Goal: Task Accomplishment & Management: Use online tool/utility

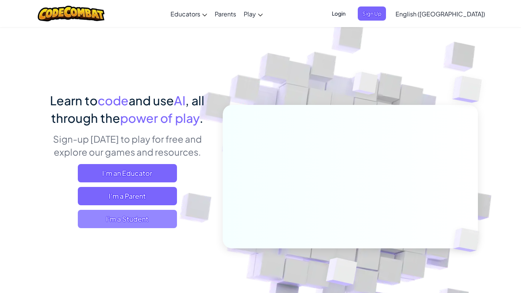
click at [161, 217] on span "I'm a Student" at bounding box center [127, 219] width 99 height 18
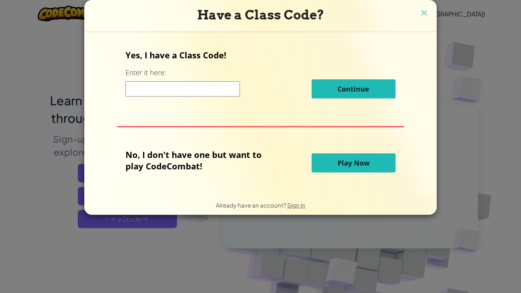
click at [346, 162] on span "Play Now" at bounding box center [354, 162] width 32 height 9
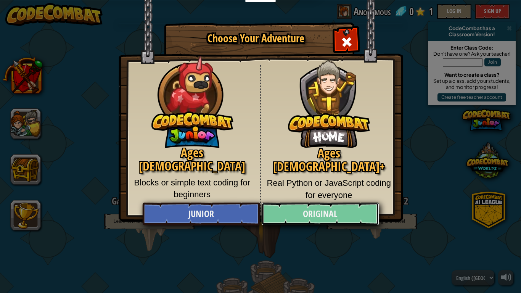
click at [356, 209] on link "Original" at bounding box center [320, 214] width 118 height 23
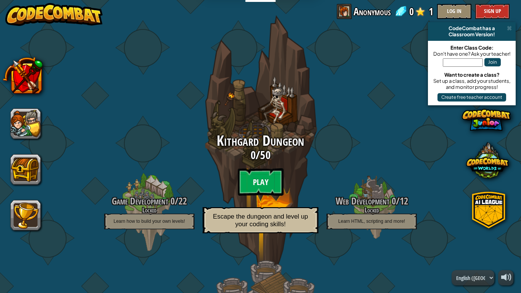
click at [254, 182] on btn "Play" at bounding box center [261, 181] width 46 height 27
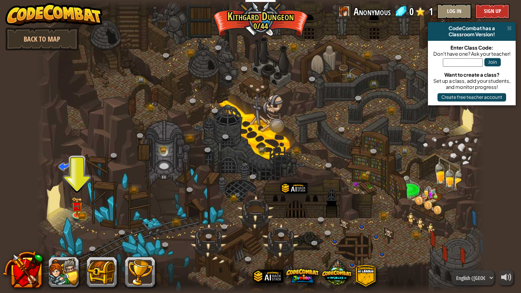
click at [272, 242] on div at bounding box center [261, 146] width 448 height 293
click at [83, 212] on link at bounding box center [77, 213] width 15 height 15
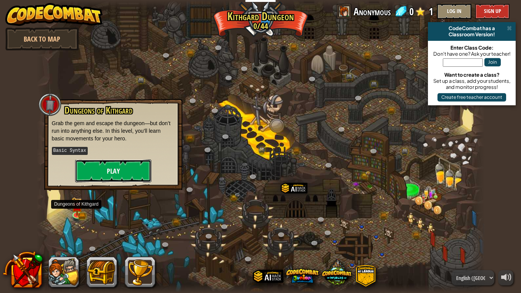
click at [102, 168] on button "Play" at bounding box center [113, 171] width 76 height 23
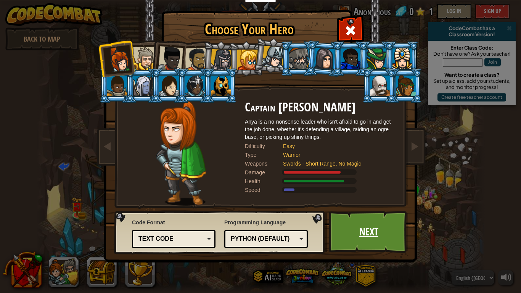
click at [359, 227] on link "Next" at bounding box center [369, 232] width 80 height 42
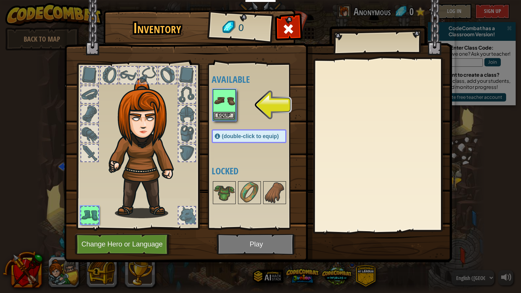
click at [264, 251] on img at bounding box center [258, 123] width 388 height 277
click at [263, 245] on img at bounding box center [258, 123] width 388 height 277
click at [268, 238] on img at bounding box center [258, 123] width 388 height 277
click at [220, 114] on button "Equip" at bounding box center [224, 115] width 21 height 8
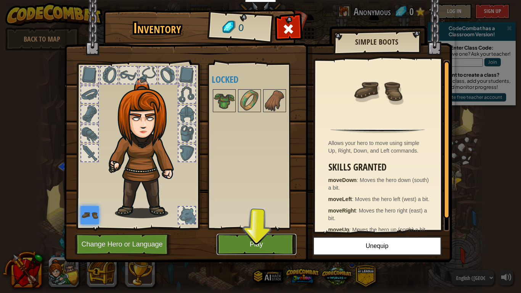
click at [250, 244] on button "Play" at bounding box center [257, 244] width 80 height 21
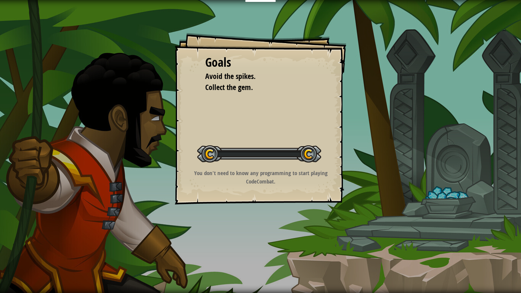
click at [254, 246] on div "Goals Avoid the spikes. Collect the gem. Start Level Error loading from server.…" at bounding box center [260, 146] width 521 height 293
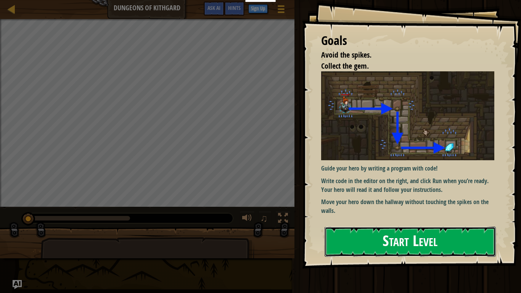
click at [356, 237] on button "Start Level" at bounding box center [410, 242] width 171 height 30
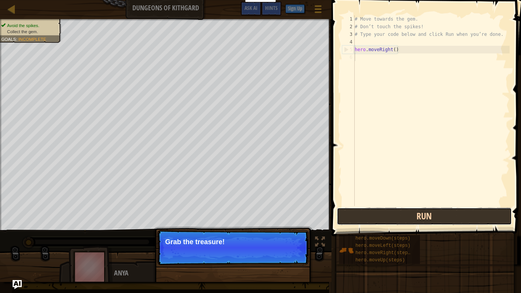
click at [384, 216] on button "Run" at bounding box center [424, 217] width 175 height 18
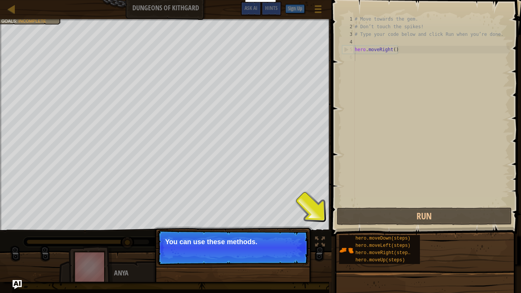
click at [384, 79] on div "# Move towards the gem. # Don’t touch the spikes! # Type your code below and cl…" at bounding box center [431, 118] width 156 height 206
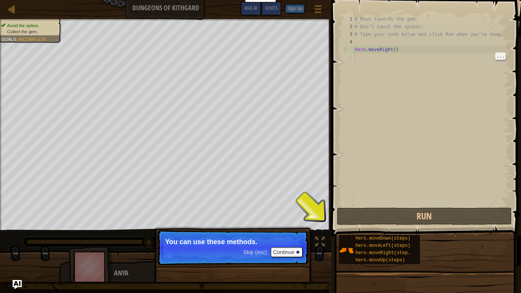
click at [387, 63] on div "# Move towards the gem. # Don’t touch the spikes! # Type your code below and cl…" at bounding box center [431, 118] width 156 height 206
click at [352, 250] on img at bounding box center [346, 250] width 15 height 15
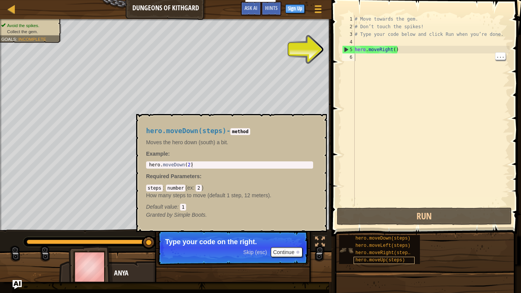
click at [393, 259] on span "hero.moveUp(steps)" at bounding box center [381, 260] width 50 height 5
type textarea "hero.moveRight()"
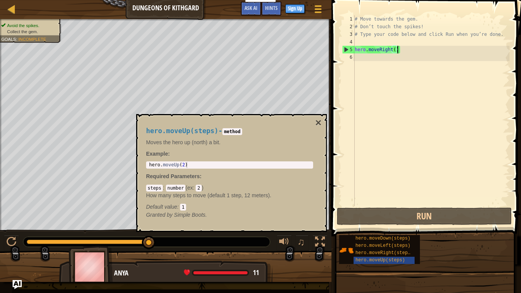
click at [216, 166] on div "hero . moveUp ( 2 )" at bounding box center [230, 170] width 164 height 17
type textarea "hero.moveUp(2)"
click at [197, 164] on div "hero . moveUp ( 2 )" at bounding box center [230, 170] width 164 height 17
click at [180, 164] on div "hero . moveUp ( 2 )" at bounding box center [230, 170] width 164 height 17
click at [185, 164] on div "hero . moveUp ( 2 )" at bounding box center [230, 170] width 164 height 17
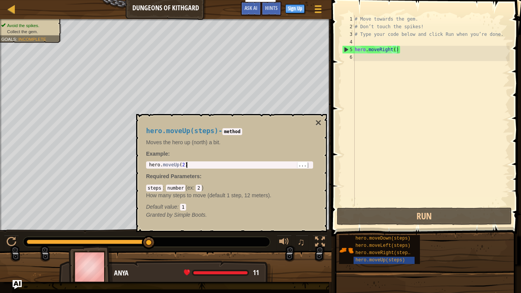
click at [181, 166] on div "hero . moveUp ( 2 )" at bounding box center [230, 170] width 164 height 17
click at [182, 163] on div "hero . moveUp ( 2 )" at bounding box center [230, 170] width 164 height 17
click at [198, 190] on code "2" at bounding box center [199, 188] width 6 height 7
click at [197, 192] on p "How many steps to move (default 1 step, 12 meters)." at bounding box center [229, 196] width 167 height 8
click at [200, 189] on code "2" at bounding box center [199, 188] width 6 height 7
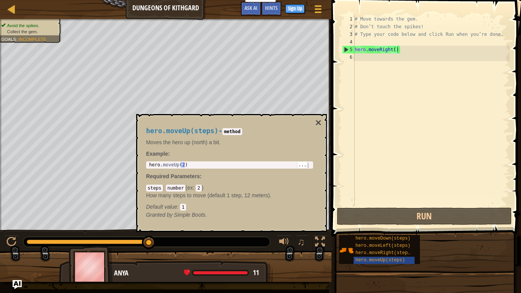
click at [200, 188] on code "2" at bounding box center [199, 188] width 6 height 7
click at [199, 188] on code "2" at bounding box center [199, 188] width 6 height 7
click at [309, 165] on div "hero . moveUp ( 2 )" at bounding box center [230, 170] width 164 height 17
click at [304, 167] on span "..." at bounding box center [303, 164] width 10 height 7
click at [305, 164] on span "..." at bounding box center [303, 164] width 10 height 7
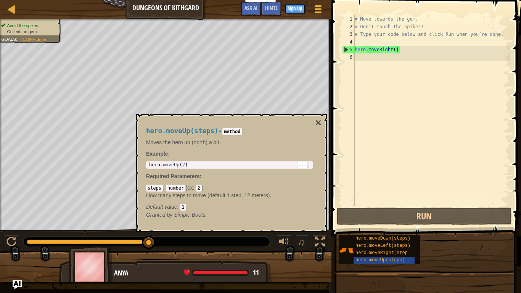
click at [175, 163] on div "hero . moveUp ( 2 )" at bounding box center [230, 170] width 164 height 17
click at [191, 165] on div "hero . moveUp ( 2 )" at bounding box center [230, 170] width 164 height 17
click at [186, 164] on div "hero . moveUp ( 2 )" at bounding box center [230, 170] width 164 height 17
click at [268, 177] on p "Required Parameters :" at bounding box center [229, 176] width 167 height 8
click at [177, 170] on div "hero.moveUp(steps) - method Moves the hero up (north) a bit. Example : hero.mov…" at bounding box center [230, 173] width 178 height 106
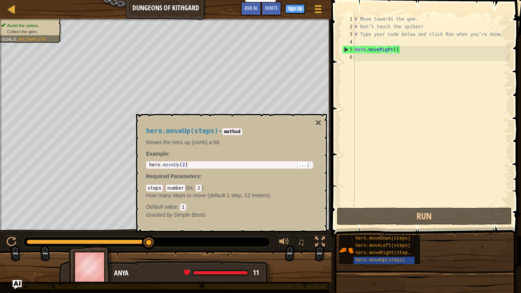
click at [175, 172] on div "hero.moveUp(steps) - method Moves the hero up (north) a bit. Example : hero.mov…" at bounding box center [230, 173] width 178 height 106
click at [187, 163] on div "hero . moveUp ( 2 )" at bounding box center [230, 170] width 164 height 17
click at [185, 165] on div "hero . moveUp ( 2 )" at bounding box center [230, 170] width 164 height 17
click at [178, 165] on div "hero . moveUp ( 2 )" at bounding box center [230, 170] width 164 height 17
click at [182, 166] on div "hero . moveUp ( 2 )" at bounding box center [230, 170] width 164 height 17
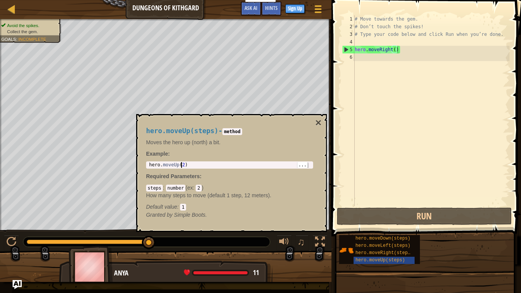
click at [182, 166] on div "hero . moveUp ( 2 )" at bounding box center [230, 170] width 164 height 17
click at [183, 166] on div "hero . moveUp ( 2 )" at bounding box center [230, 170] width 164 height 17
click at [326, 119] on div "hero.moveUp(steps) - method Moves the hero up (north) a bit. Example : hero.mov…" at bounding box center [231, 173] width 191 height 118
click at [373, 57] on div "# Move towards the gem. # Don’t touch the spikes! # Type your code below and cl…" at bounding box center [431, 118] width 156 height 206
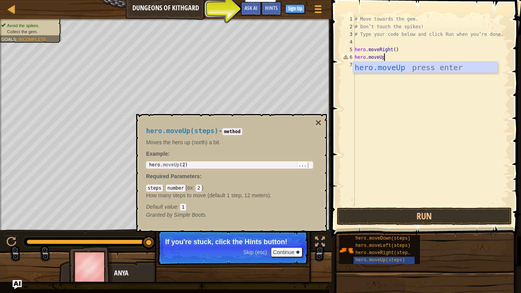
scroll to position [3, 4]
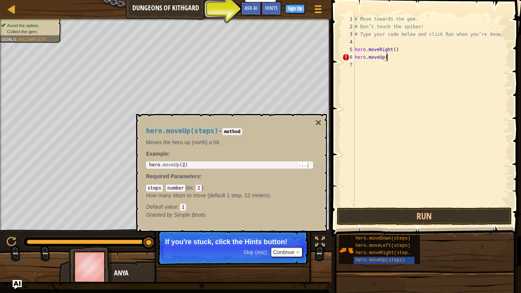
type textarea "hero.moveUp()"
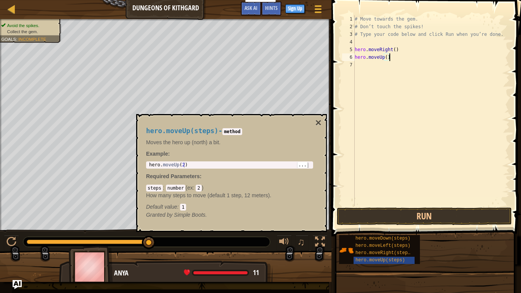
click at [413, 205] on div "# Move towards the gem. # Don’t touch the spikes! # Type your code below and cl…" at bounding box center [431, 118] width 156 height 206
click at [427, 224] on button "Run" at bounding box center [424, 217] width 175 height 18
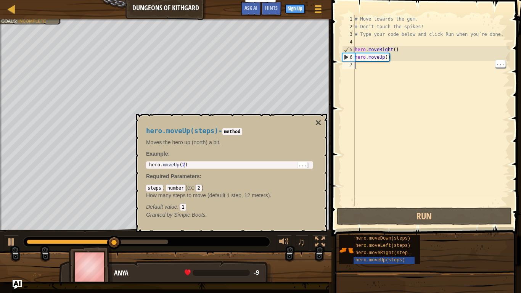
click at [382, 55] on div "# Move towards the gem. # Don’t touch the spikes! # Type your code below and cl…" at bounding box center [431, 118] width 156 height 206
click at [387, 59] on div "# Move towards the gem. # Don’t touch the spikes! # Type your code below and cl…" at bounding box center [431, 118] width 156 height 206
click at [381, 58] on div "# Move towards the gem. # Don’t touch the spikes! # Type your code below and cl…" at bounding box center [431, 118] width 156 height 206
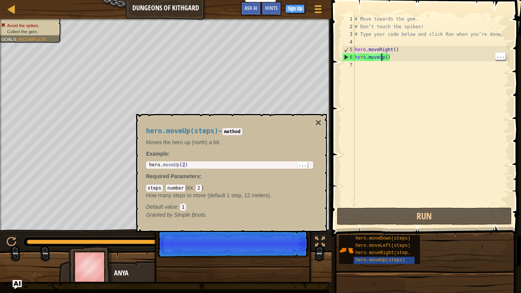
click at [386, 58] on div "# Move towards the gem. # Don’t touch the spikes! # Type your code below and cl…" at bounding box center [431, 118] width 156 height 206
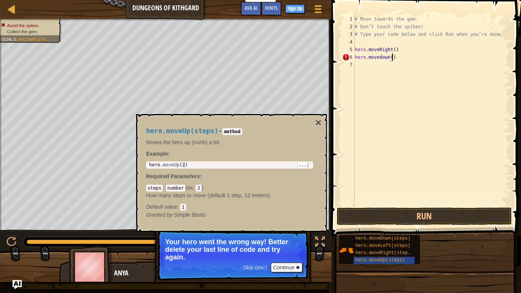
scroll to position [3, 5]
click at [396, 221] on button "Run" at bounding box center [424, 217] width 175 height 18
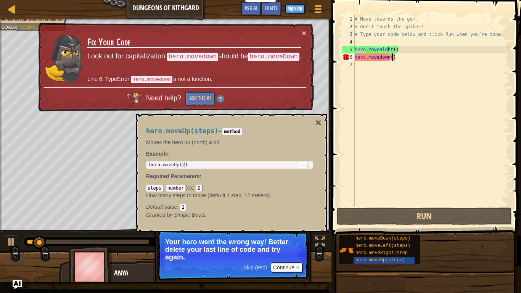
click at [322, 122] on div "hero.moveUp(steps) - method Moves the hero up (north) a bit. Example : hero.mov…" at bounding box center [231, 173] width 191 height 118
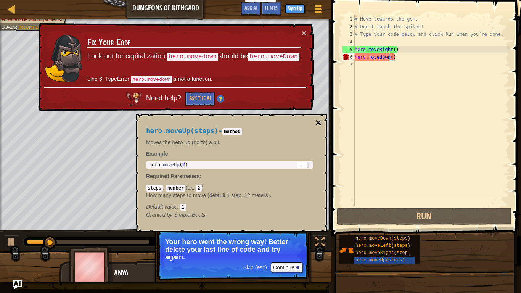
click at [321, 122] on button "×" at bounding box center [319, 123] width 6 height 11
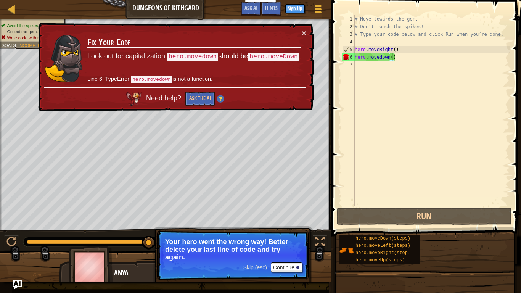
click at [389, 59] on div "# Move towards the gem. # Don’t touch the spikes! # Type your code below and cl…" at bounding box center [431, 118] width 156 height 206
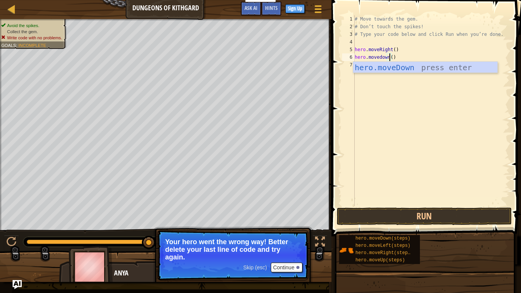
scroll to position [3, 5]
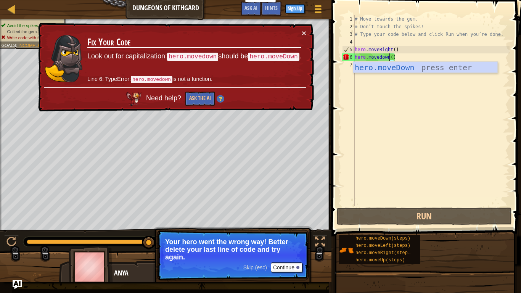
click at [416, 53] on div "# Move towards the gem. # Don’t touch the spikes! # Type your code below and cl…" at bounding box center [431, 118] width 156 height 206
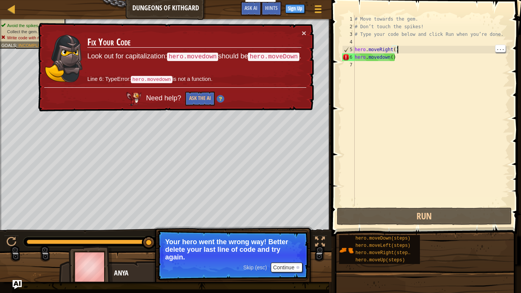
click at [430, 50] on div "# Move towards the gem. # Don’t touch the spikes! # Type your code below and cl…" at bounding box center [431, 118] width 156 height 206
click at [426, 60] on div "# Move towards the gem. # Don’t touch the spikes! # Type your code below and cl…" at bounding box center [431, 118] width 156 height 206
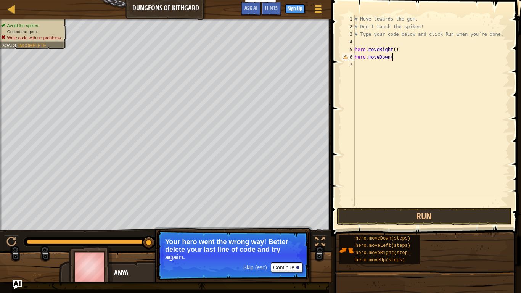
scroll to position [3, 5]
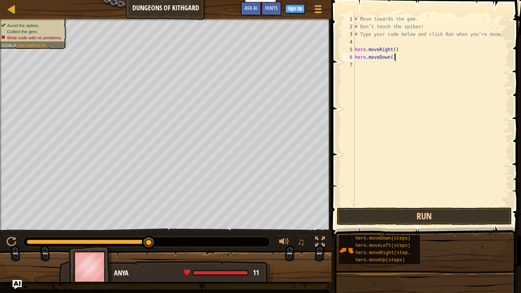
type textarea "hero.moveDown()"
click at [441, 209] on button "Run" at bounding box center [424, 217] width 175 height 18
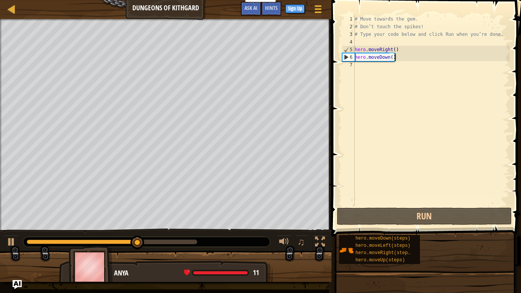
click at [389, 73] on div "# Move towards the gem. # Don’t touch the spikes! # Type your code below and cl…" at bounding box center [431, 118] width 156 height 206
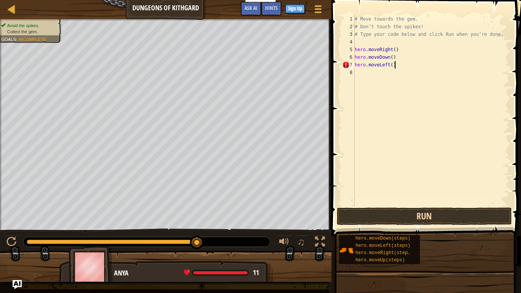
type textarea "hero.moveLeft()"
click at [422, 214] on button "Run" at bounding box center [424, 217] width 175 height 18
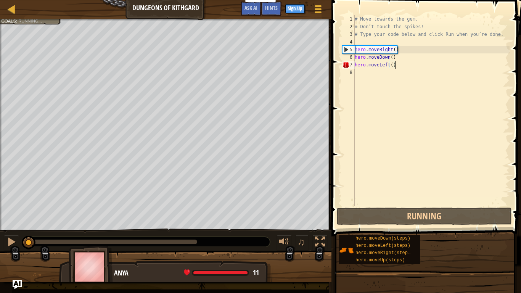
click at [421, 205] on div "# Move towards the gem. # Don’t touch the spikes! # Type your code below and cl…" at bounding box center [431, 118] width 156 height 206
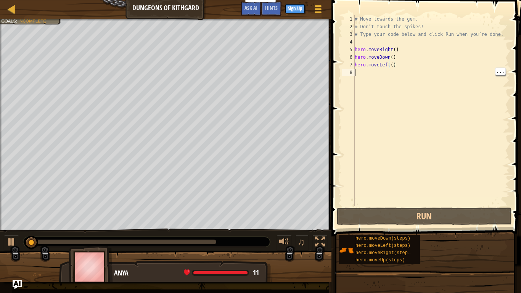
scroll to position [3, 0]
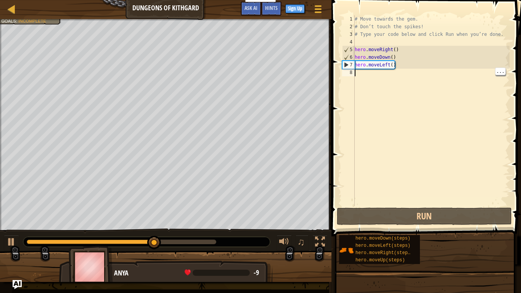
click at [390, 66] on div "# Move towards the gem. # Don’t touch the spikes! # Type your code below and cl…" at bounding box center [431, 118] width 156 height 206
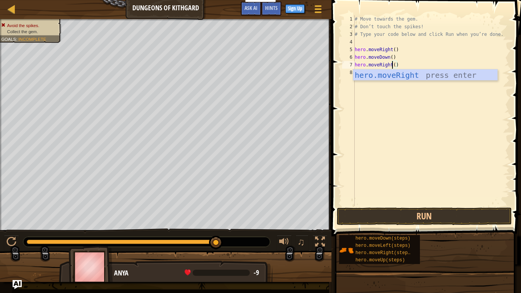
scroll to position [3, 5]
type textarea "hero.moveRight()"
click at [390, 213] on button "Run" at bounding box center [424, 217] width 175 height 18
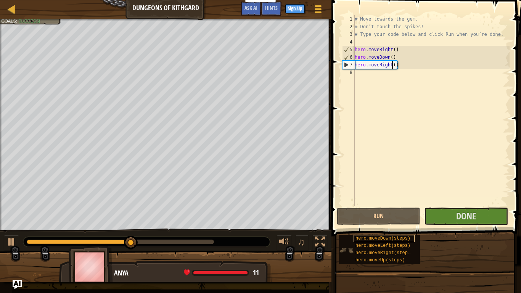
click at [411, 237] on div "hero.moveDown(steps)" at bounding box center [384, 238] width 61 height 7
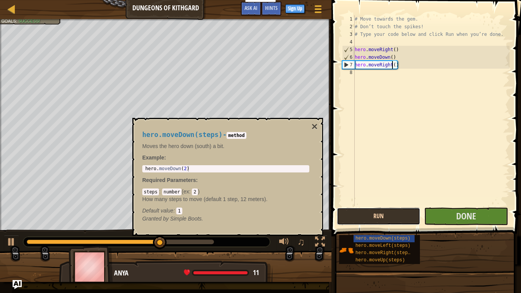
click at [392, 220] on button "Run" at bounding box center [379, 217] width 84 height 18
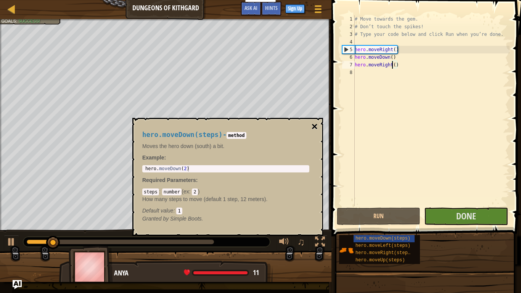
click at [317, 121] on button "×" at bounding box center [315, 126] width 6 height 11
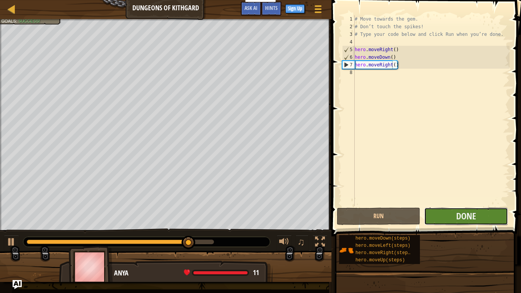
click at [488, 211] on button "Done" at bounding box center [466, 217] width 84 height 18
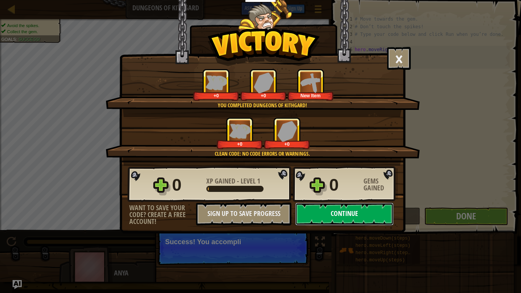
click at [384, 211] on button "Continue" at bounding box center [344, 214] width 98 height 23
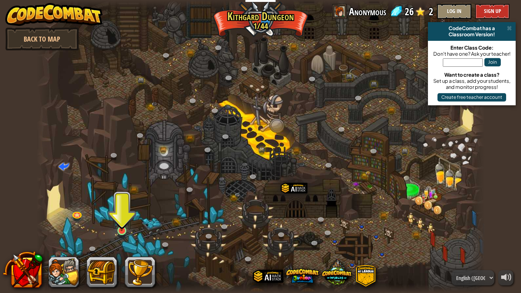
click at [123, 227] on img at bounding box center [121, 218] width 11 height 26
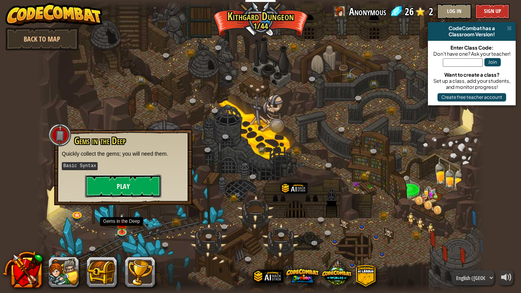
click at [144, 193] on button "Play" at bounding box center [123, 186] width 76 height 23
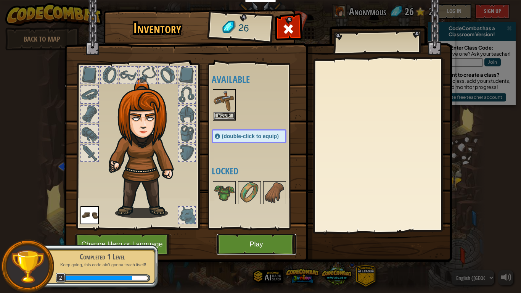
click at [252, 246] on button "Play" at bounding box center [257, 244] width 80 height 21
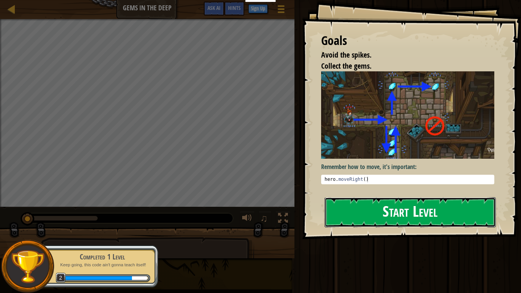
click at [472, 211] on button "Start Level" at bounding box center [410, 212] width 171 height 30
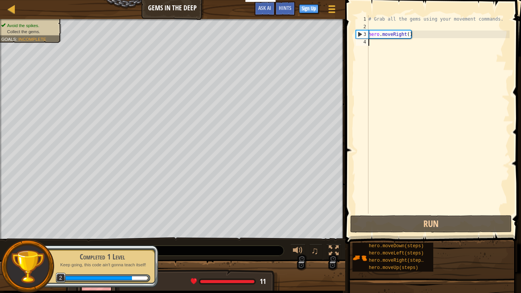
click at [377, 38] on div "# Grab all the gems using your movement commands. hero . moveRight ( )" at bounding box center [438, 122] width 143 height 214
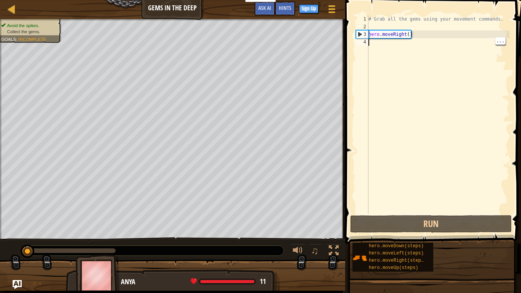
click at [392, 45] on div "# Grab all the gems using your movement commands. hero . moveRight ( )" at bounding box center [438, 122] width 143 height 214
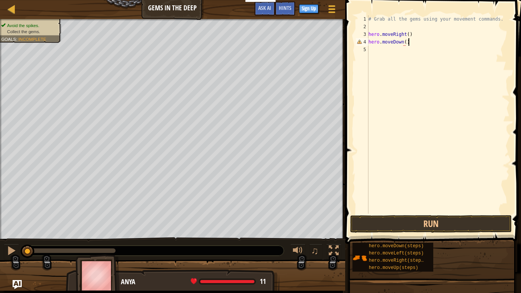
scroll to position [3, 5]
type textarea "hero.moveDown()"
click at [440, 221] on button "Run" at bounding box center [431, 224] width 162 height 18
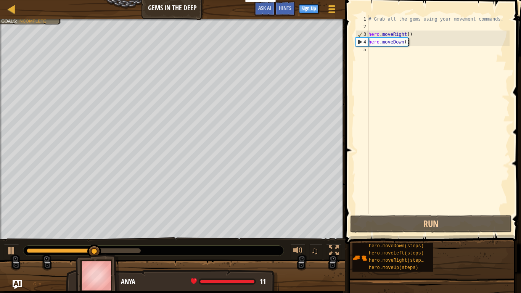
click at [389, 51] on div "# Grab all the gems using your movement commands. hero . moveRight ( ) hero . m…" at bounding box center [438, 122] width 143 height 214
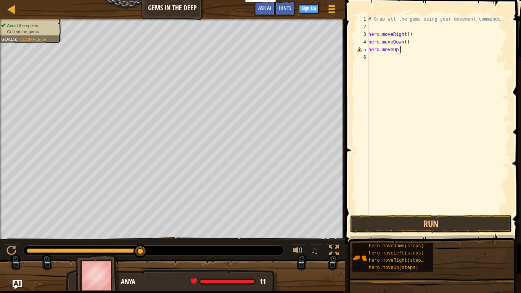
scroll to position [3, 5]
type textarea "hero.moveUp()"
click at [437, 232] on button "Run" at bounding box center [431, 224] width 162 height 18
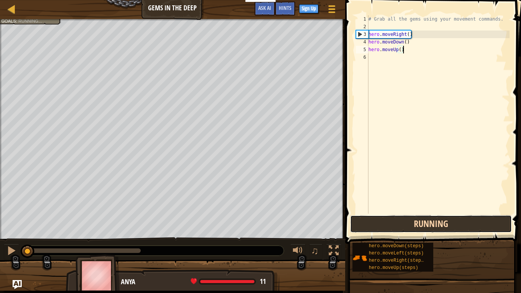
click at [449, 219] on button "Running" at bounding box center [431, 224] width 162 height 18
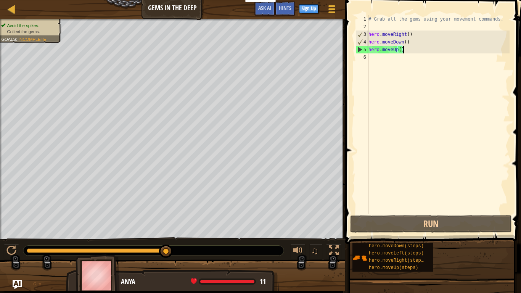
click at [388, 60] on div "# Grab all the gems using your movement commands. hero . moveRight ( ) hero . m…" at bounding box center [438, 122] width 143 height 214
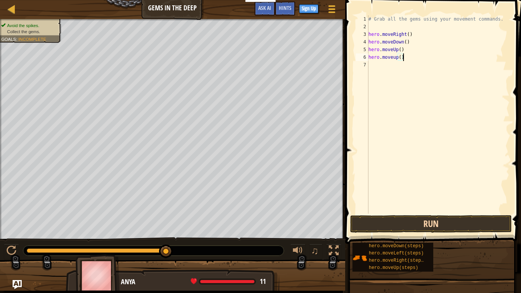
type textarea "hero.moveup()"
click at [425, 218] on button "Run" at bounding box center [431, 224] width 162 height 18
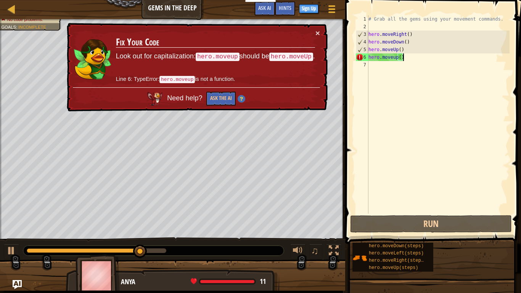
click at [430, 82] on div "# Grab all the gems using your movement commands. hero . moveRight ( ) hero . m…" at bounding box center [438, 122] width 143 height 214
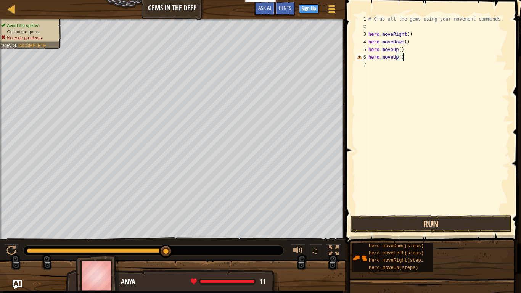
type textarea "hero.moveUp()"
click at [424, 222] on button "Run" at bounding box center [431, 224] width 162 height 18
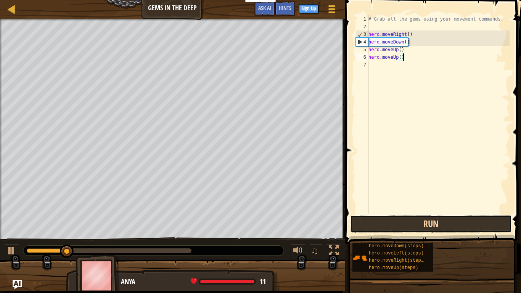
click at [452, 222] on button "Run" at bounding box center [431, 224] width 162 height 18
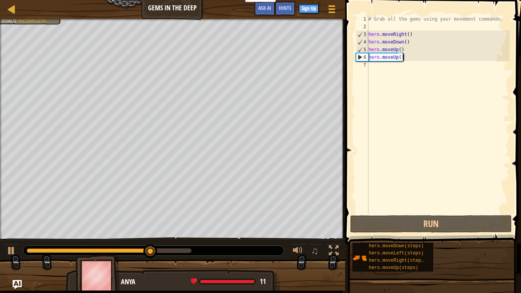
click at [398, 63] on div "# Grab all the gems using your movement commands. hero . moveRight ( ) hero . m…" at bounding box center [438, 122] width 143 height 214
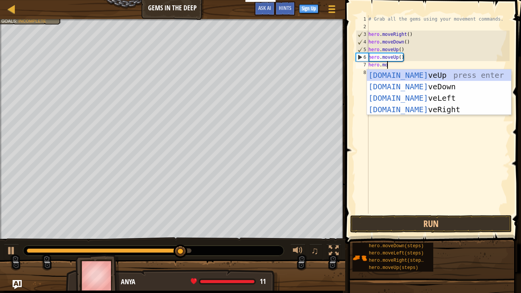
scroll to position [3, 3]
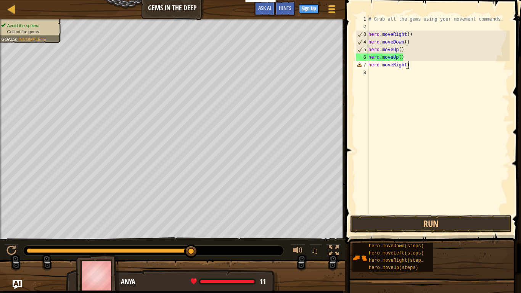
type textarea "hero.moveRight()"
click at [432, 212] on div "# Grab all the gems using your movement commands. hero . moveRight ( ) hero . m…" at bounding box center [438, 122] width 143 height 214
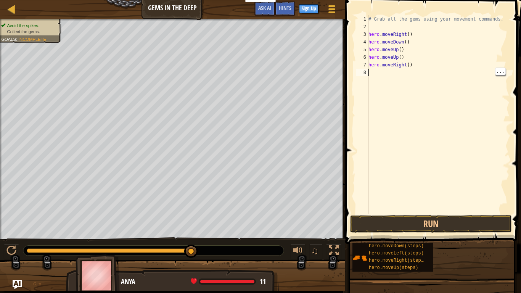
scroll to position [3, 0]
click at [445, 216] on button "Run" at bounding box center [431, 224] width 162 height 18
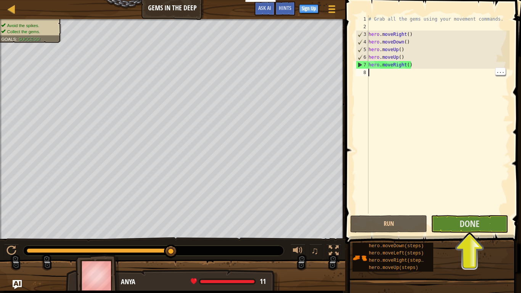
click at [406, 84] on div "# Grab all the gems using your movement commands. hero . moveRight ( ) hero . m…" at bounding box center [438, 122] width 143 height 214
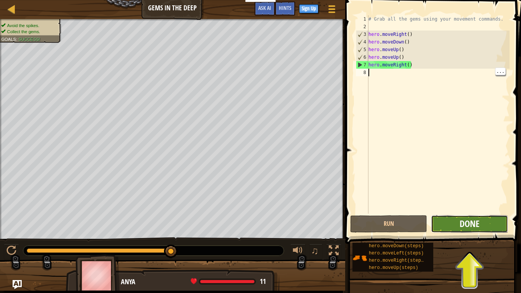
click at [472, 224] on span "Done" at bounding box center [470, 224] width 20 height 12
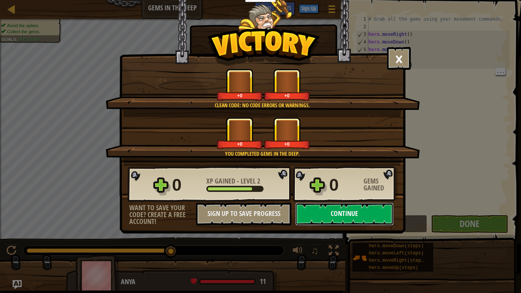
click at [368, 210] on button "Continue" at bounding box center [344, 214] width 98 height 23
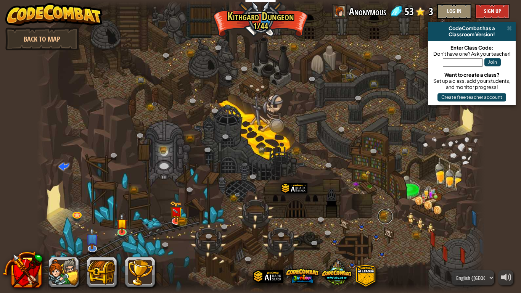
click at [382, 216] on link at bounding box center [385, 216] width 15 height 15
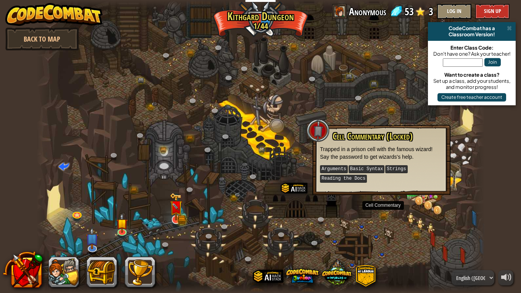
click at [179, 219] on img at bounding box center [176, 207] width 13 height 28
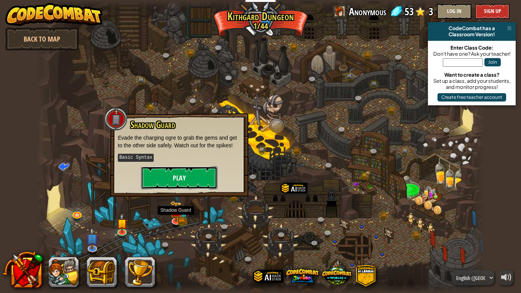
click at [207, 180] on button "Play" at bounding box center [179, 177] width 76 height 23
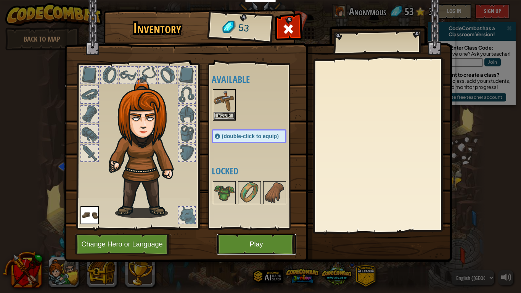
click at [244, 238] on button "Play" at bounding box center [257, 244] width 80 height 21
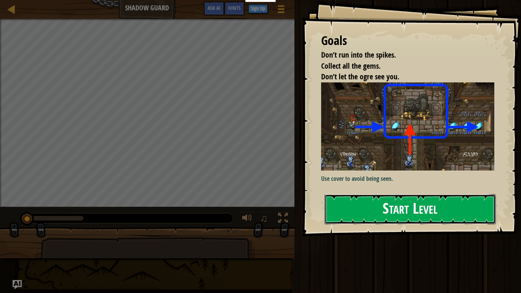
click at [403, 194] on button "Start Level" at bounding box center [410, 209] width 171 height 30
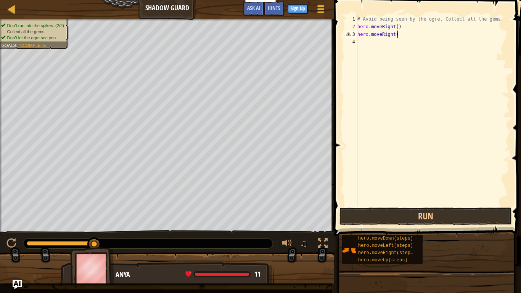
scroll to position [3, 6]
click at [431, 214] on button "Run" at bounding box center [426, 217] width 172 height 18
type textarea "hero.moveUp()"
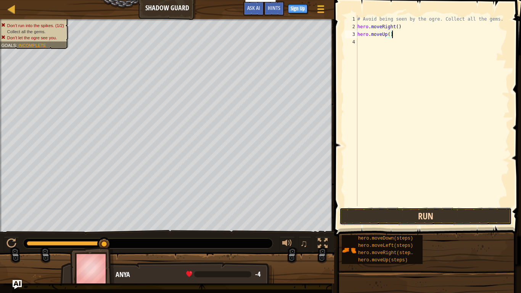
click at [441, 215] on button "Run" at bounding box center [426, 217] width 172 height 18
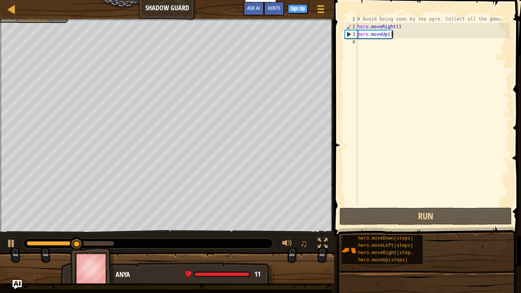
click at [377, 45] on div "# Avoid being seen by the ogre. Collect all the gems. hero . moveRight ( ) hero…" at bounding box center [433, 118] width 154 height 206
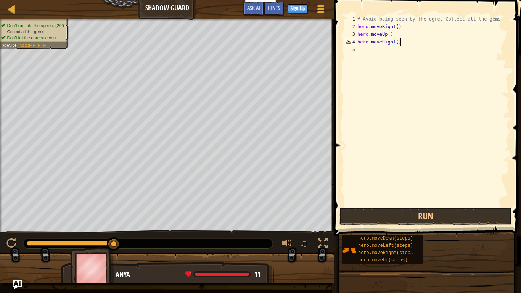
scroll to position [3, 6]
type textarea "hero.moveRight()"
click at [421, 215] on button "Run" at bounding box center [426, 217] width 172 height 18
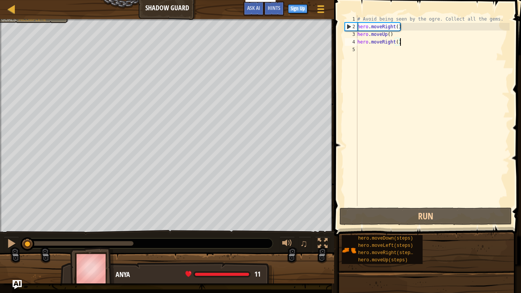
click at [391, 50] on div "# Avoid being seen by the ogre. Collect all the gems. hero . moveRight ( ) hero…" at bounding box center [433, 118] width 154 height 206
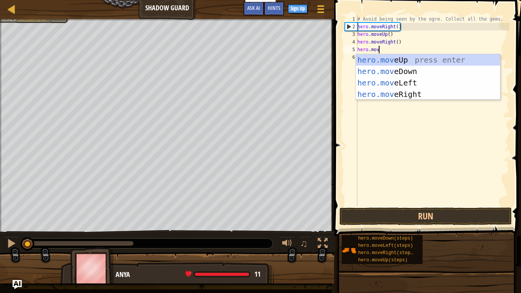
scroll to position [3, 3]
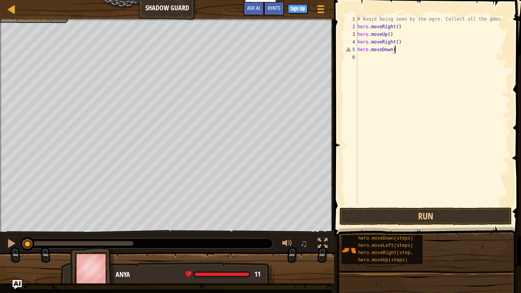
type textarea "hero.moveDown()"
click at [390, 59] on div "# Avoid being seen by the ogre. Collect all the gems. hero . moveRight ( ) hero…" at bounding box center [433, 118] width 154 height 206
type textarea "hero.moveRight()"
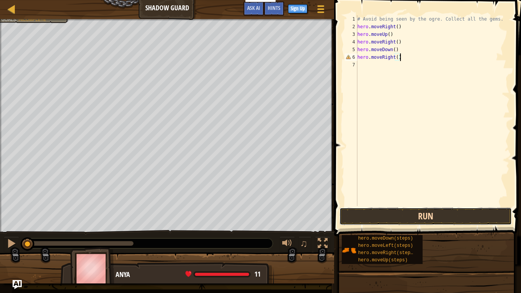
click at [425, 210] on button "Run" at bounding box center [426, 217] width 172 height 18
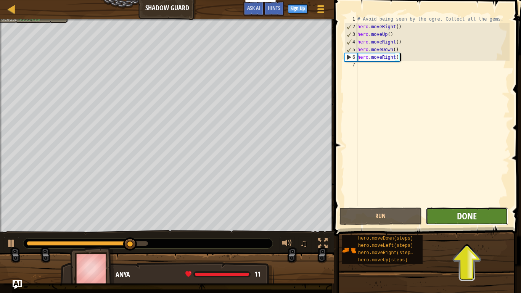
click at [470, 211] on span "Done" at bounding box center [467, 216] width 20 height 12
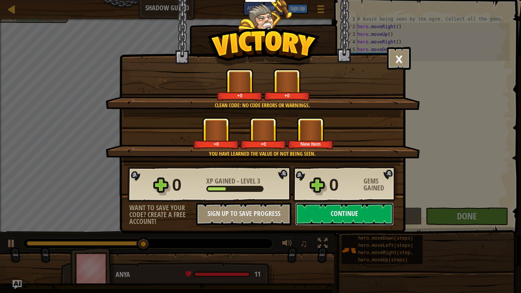
click at [359, 209] on button "Continue" at bounding box center [344, 214] width 98 height 23
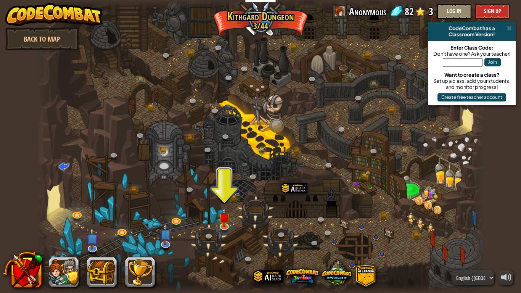
click at [412, 240] on div at bounding box center [261, 146] width 448 height 293
click at [228, 221] on img at bounding box center [224, 213] width 11 height 26
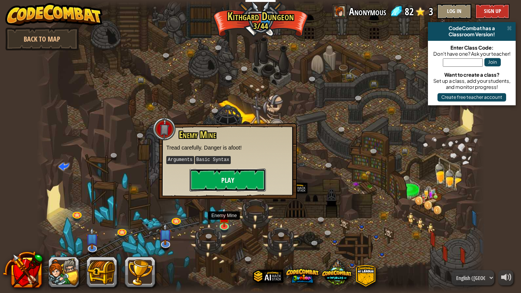
click at [252, 175] on button "Play" at bounding box center [228, 180] width 76 height 23
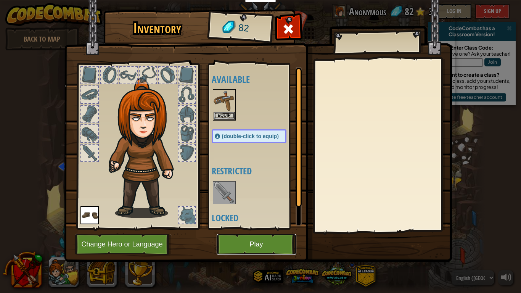
click at [271, 246] on button "Play" at bounding box center [257, 244] width 80 height 21
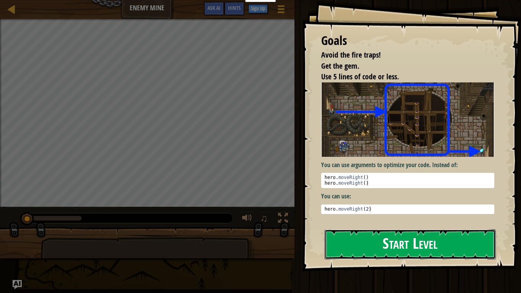
click at [342, 243] on button "Start Level" at bounding box center [410, 244] width 171 height 30
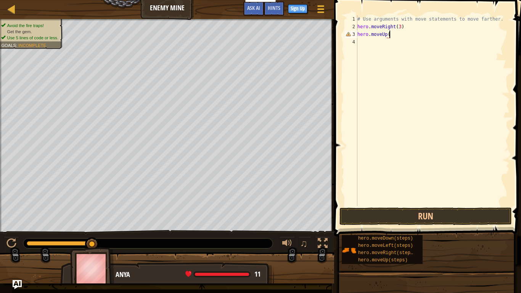
scroll to position [3, 5]
type textarea "hero.moveUp()"
click at [459, 214] on button "Run" at bounding box center [426, 217] width 172 height 18
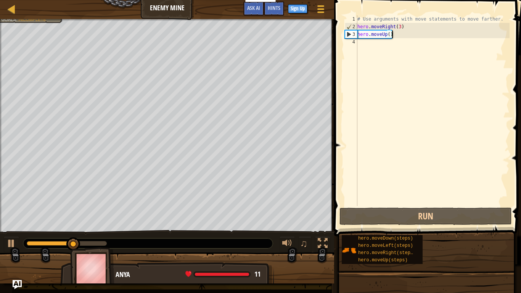
click at [380, 40] on div "# Use arguments with move statements to move farther. hero . moveRight ( 3 ) he…" at bounding box center [433, 118] width 154 height 206
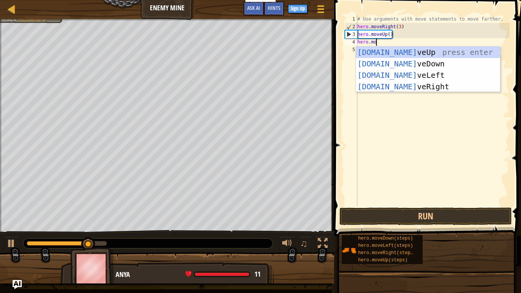
scroll to position [3, 3]
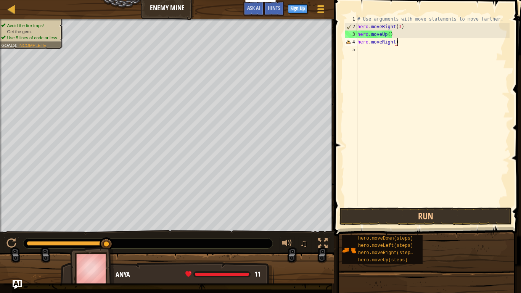
type textarea "hero.moveRight()"
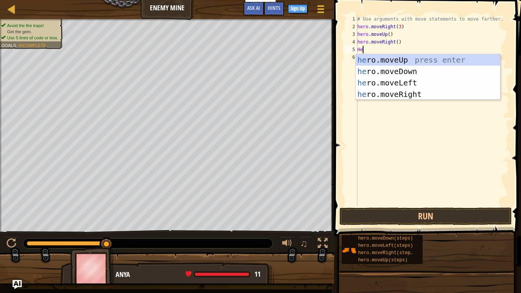
scroll to position [3, 0]
type textarea "H"
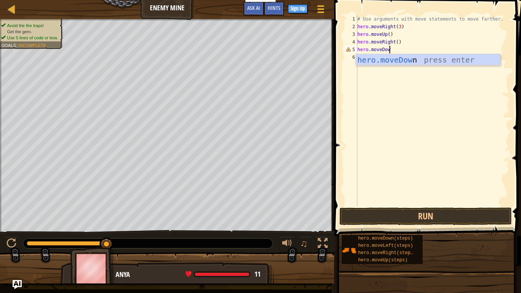
scroll to position [3, 5]
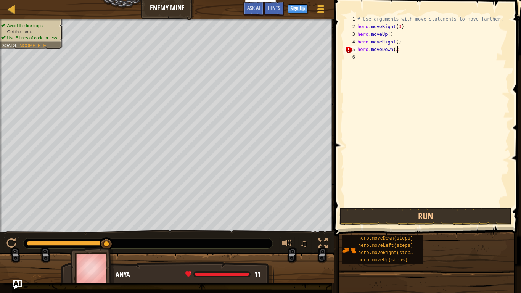
type textarea "hero.moveDown(3)"
click at [376, 60] on div "# Use arguments with move statements to move farther. hero . moveRight ( 3 ) he…" at bounding box center [433, 118] width 154 height 206
click at [408, 47] on div "# Use arguments with move statements to move farther. hero . moveRight ( 3 ) he…" at bounding box center [433, 118] width 154 height 206
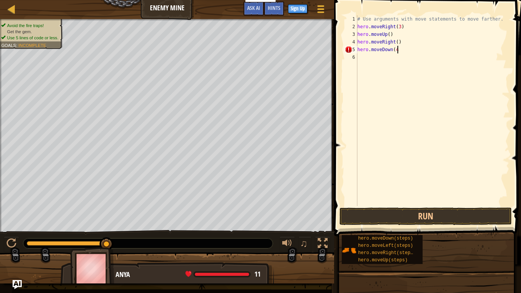
type textarea "hero.moveDown(4)"
click at [369, 59] on div "# Use arguments with move statements to move farther. hero . moveRight ( 3 ) he…" at bounding box center [433, 118] width 154 height 206
click at [434, 206] on span at bounding box center [428, 107] width 193 height 259
click at [456, 211] on button "Run" at bounding box center [426, 217] width 172 height 18
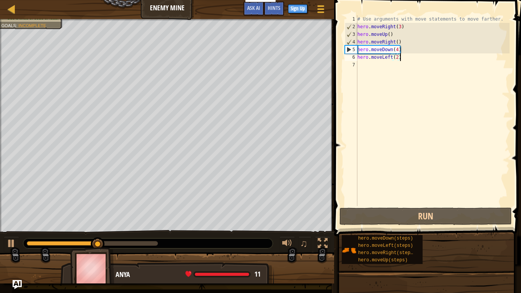
click at [410, 55] on div "# Use arguments with move statements to move farther. hero . moveRight ( 3 ) he…" at bounding box center [433, 118] width 154 height 206
click at [390, 55] on div "# Use arguments with move statements to move farther. hero . moveRight ( 3 ) he…" at bounding box center [433, 118] width 154 height 206
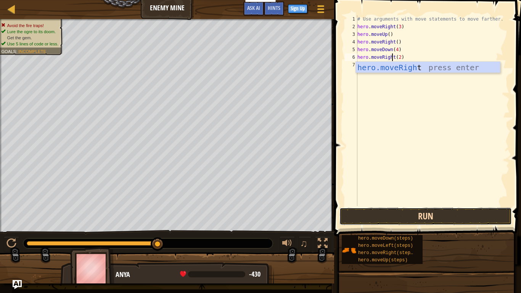
click at [418, 217] on button "Run" at bounding box center [426, 217] width 172 height 18
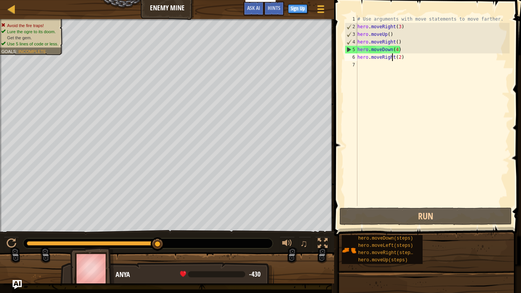
click at [405, 51] on div "# Use arguments with move statements to move farther. hero . moveRight ( 3 ) he…" at bounding box center [433, 118] width 154 height 206
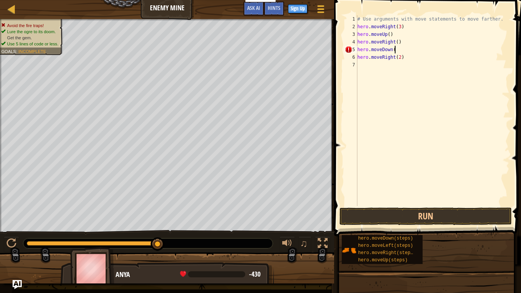
scroll to position [3, 5]
type textarea "hero.moveDown(3)"
click at [411, 61] on div "# Use arguments with move statements to move farther. hero . moveRight ( 3 ) he…" at bounding box center [433, 118] width 154 height 206
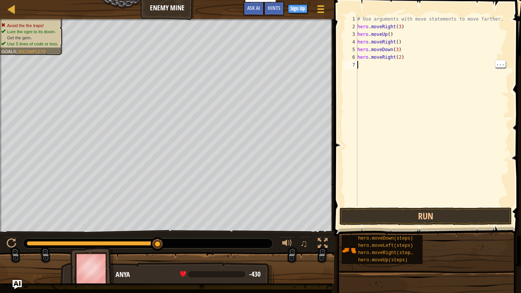
click at [408, 60] on div "# Use arguments with move statements to move farther. hero . moveRight ( 3 ) he…" at bounding box center [433, 118] width 154 height 206
type textarea "h"
click at [441, 203] on div "# Use arguments with move statements to move farther. hero . moveRight ( 3 ) he…" at bounding box center [433, 118] width 154 height 206
click at [450, 211] on button "Run" at bounding box center [426, 217] width 172 height 18
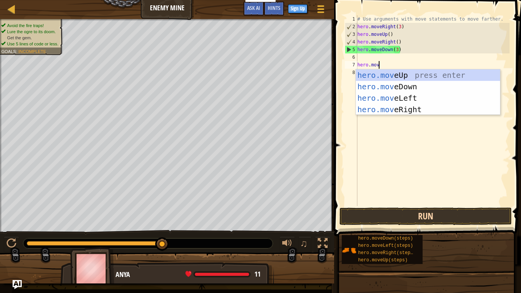
type textarea "hero.move"
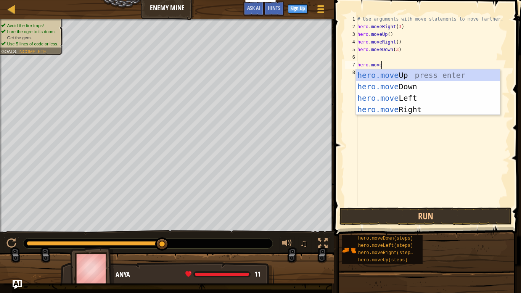
click at [416, 112] on div "hero.move Up press enter hero.move Down press enter hero.move Left press enter …" at bounding box center [428, 103] width 144 height 69
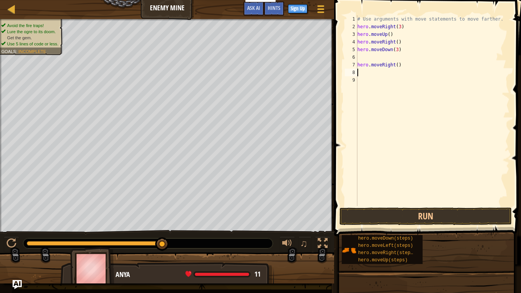
scroll to position [3, 0]
click at [401, 63] on div "# Use arguments with move statements to move farther. hero . moveRight ( 3 ) he…" at bounding box center [433, 118] width 154 height 206
type textarea "h"
click at [363, 61] on div "# Use arguments with move statements to move farther. hero . moveRight ( 3 ) he…" at bounding box center [433, 118] width 154 height 206
click at [367, 56] on div "# Use arguments with move statements to move farther. hero . moveRight ( 3 ) he…" at bounding box center [433, 118] width 154 height 206
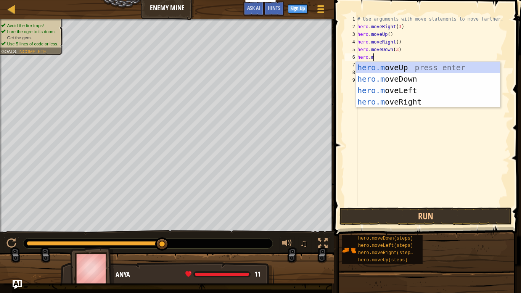
type textarea "[DOMAIN_NAME]"
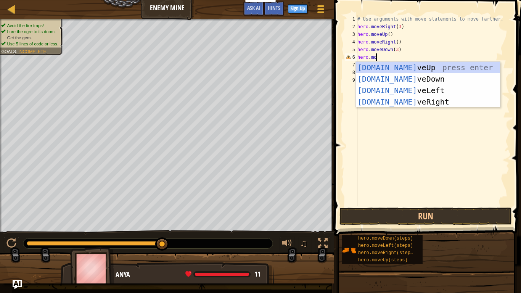
click at [424, 102] on div "[DOMAIN_NAME] veUp press enter [DOMAIN_NAME] veDown press enter [DOMAIN_NAME] v…" at bounding box center [428, 96] width 144 height 69
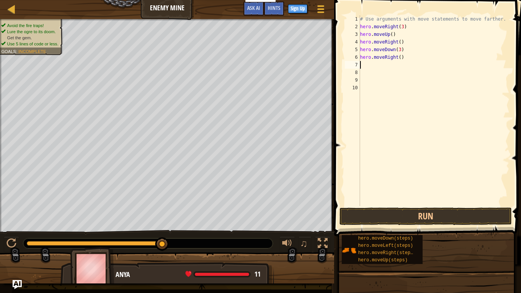
scroll to position [3, 0]
click at [419, 204] on div "# Use arguments with move statements to move farther. hero . moveRight ( 3 ) he…" at bounding box center [434, 118] width 151 height 206
click at [424, 207] on span at bounding box center [428, 107] width 193 height 259
click at [425, 220] on button "Run" at bounding box center [426, 217] width 172 height 18
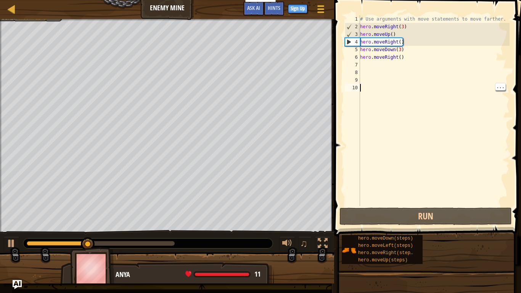
click at [423, 54] on div "# Use arguments with move statements to move farther. hero . moveRight ( 3 ) he…" at bounding box center [434, 118] width 151 height 206
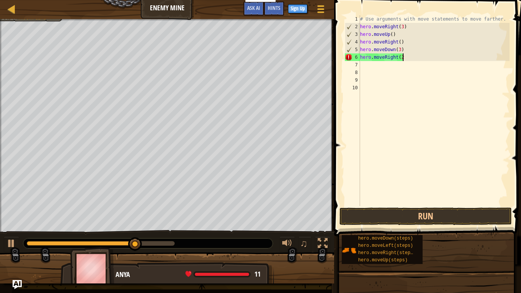
scroll to position [3, 6]
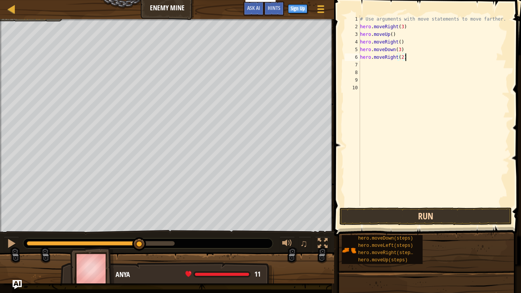
type textarea "hero.moveRight(2)"
click at [414, 214] on button "Run" at bounding box center [426, 217] width 172 height 18
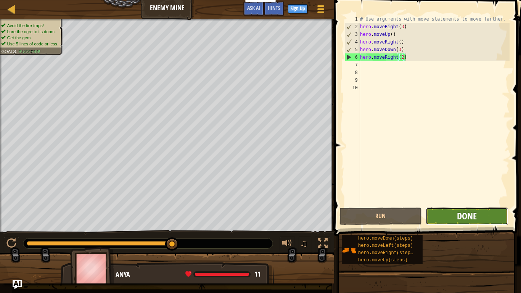
click at [477, 215] on span "Done" at bounding box center [467, 216] width 20 height 12
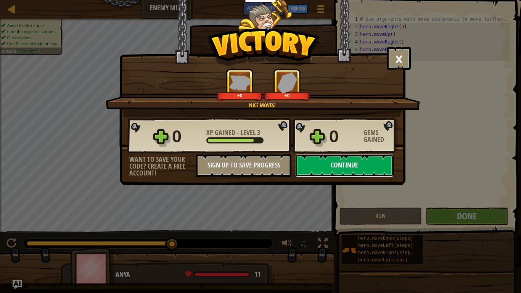
click at [382, 171] on button "Continue" at bounding box center [344, 165] width 98 height 23
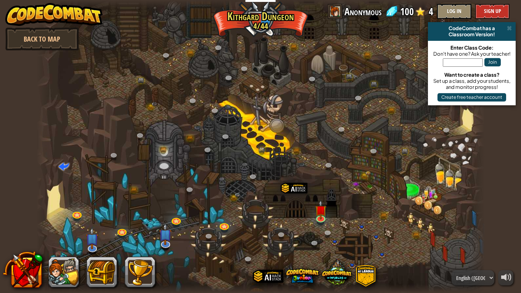
click at [385, 169] on div at bounding box center [261, 146] width 448 height 293
click at [325, 203] on img at bounding box center [320, 205] width 11 height 26
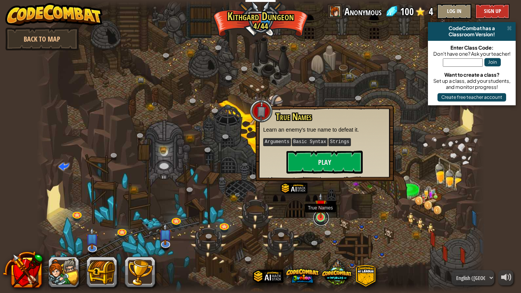
click at [327, 217] on link at bounding box center [321, 217] width 15 height 15
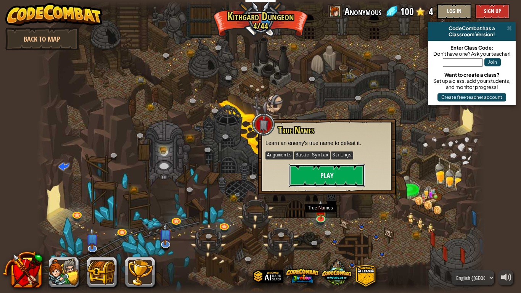
click at [355, 174] on button "Play" at bounding box center [327, 175] width 76 height 23
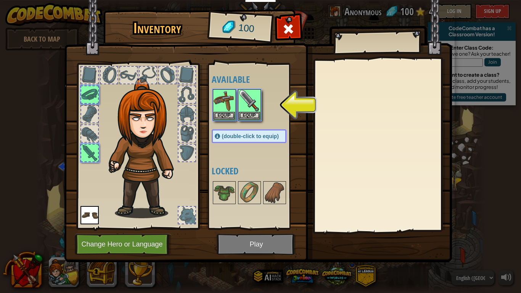
click at [250, 247] on img at bounding box center [258, 123] width 388 height 277
click at [257, 114] on button "Equip" at bounding box center [249, 115] width 21 height 8
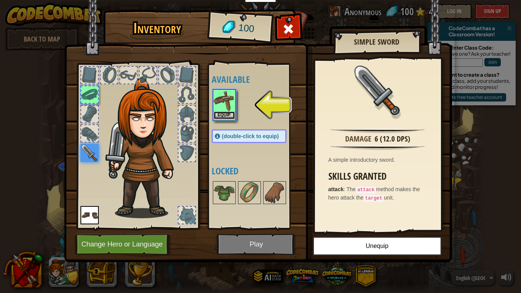
click at [232, 112] on button "Equip" at bounding box center [224, 115] width 21 height 8
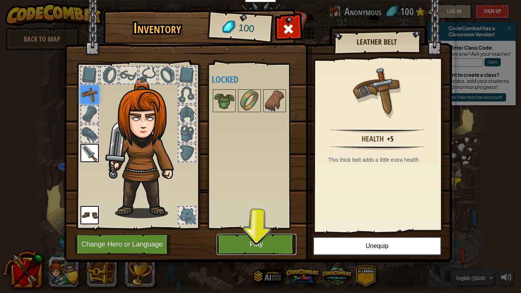
click at [271, 235] on button "Play" at bounding box center [257, 244] width 80 height 21
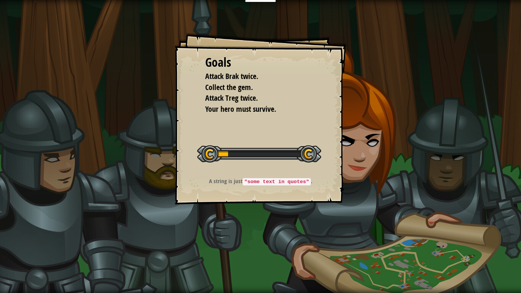
click at [272, 242] on div "Goals Attack Brak twice. Collect the gem. Attack Treg twice. Your hero must sur…" at bounding box center [260, 146] width 521 height 293
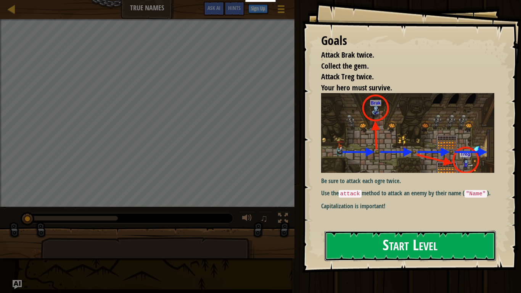
click at [369, 238] on button "Start Level" at bounding box center [410, 246] width 171 height 30
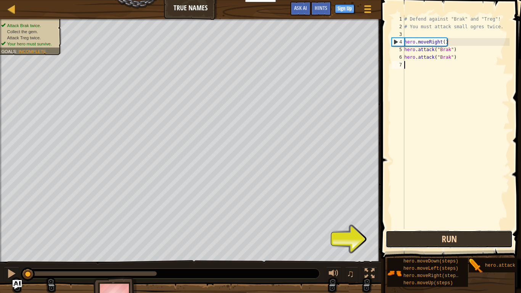
click at [427, 240] on button "Run" at bounding box center [449, 239] width 127 height 18
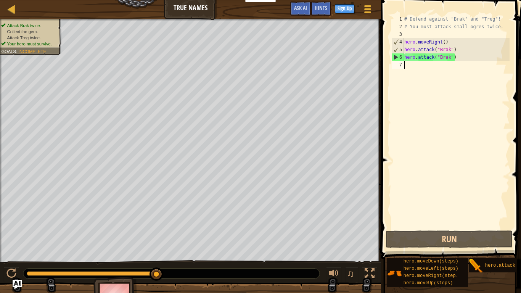
click at [464, 56] on div "# Defend against "Brak" and "Treg"! # You must attack small ogres twice. hero .…" at bounding box center [456, 129] width 107 height 229
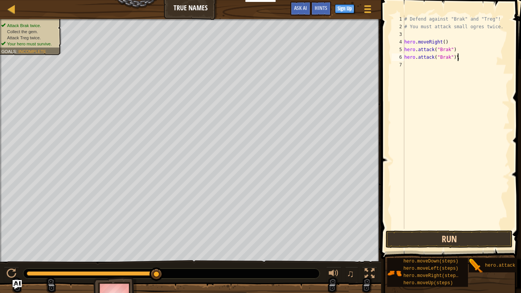
type textarea "hero.attack("Brak")\"
click at [461, 230] on button "Run" at bounding box center [449, 239] width 127 height 18
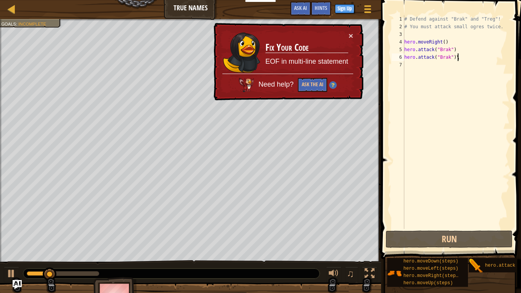
click at [466, 226] on div "# Defend against "Brak" and "Treg"! # You must attack small ogres twice. hero .…" at bounding box center [456, 129] width 107 height 229
click at [472, 54] on div "# Defend against "Brak" and "Treg"! # You must attack small ogres twice. hero .…" at bounding box center [456, 129] width 107 height 229
type textarea "hero.attack("Brak")\"
